Goal: Find specific page/section: Find specific page/section

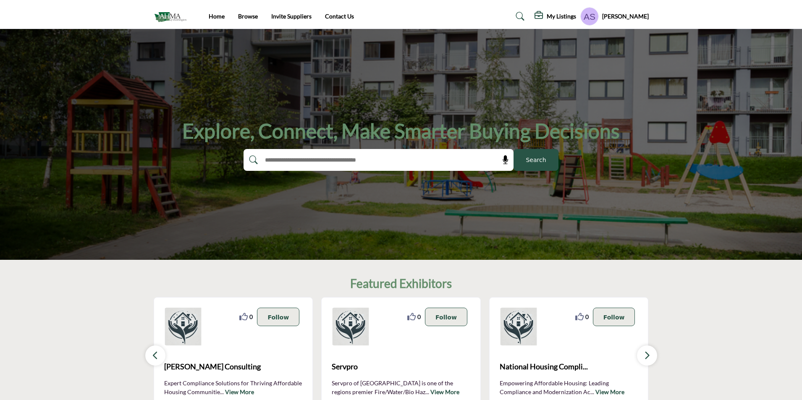
click at [599, 17] on profile-featured-9d57d186-dcdc-4fd1-8698-ebbedcf867ac "Show hide supplier dropdown" at bounding box center [589, 16] width 18 height 18
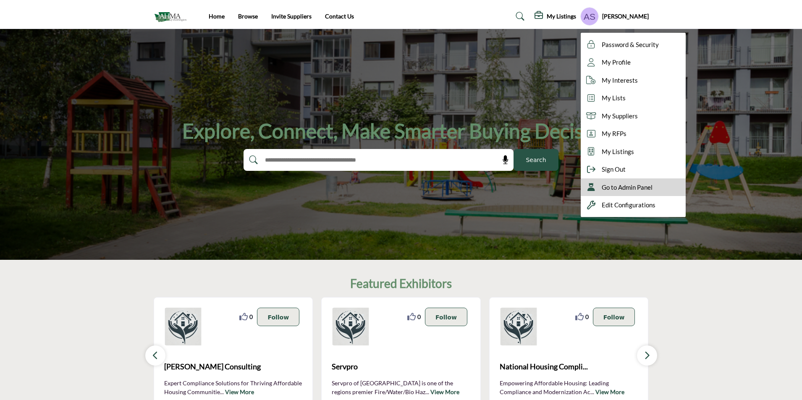
click at [633, 184] on span "Go to Admin Panel" at bounding box center [627, 188] width 51 height 10
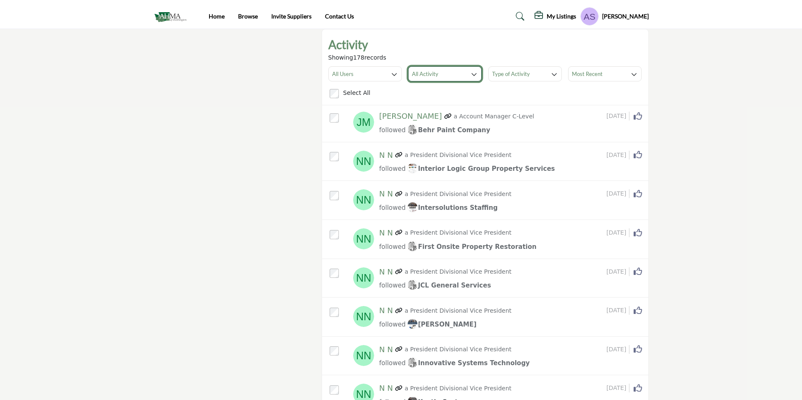
click at [455, 79] on button "All Activity" at bounding box center [444, 73] width 73 height 15
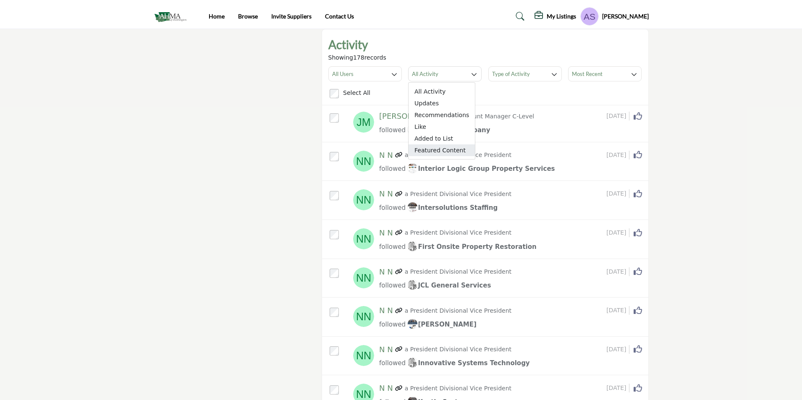
click at [425, 148] on span "Featured Content" at bounding box center [442, 150] width 66 height 12
